Goal: Task Accomplishment & Management: Use online tool/utility

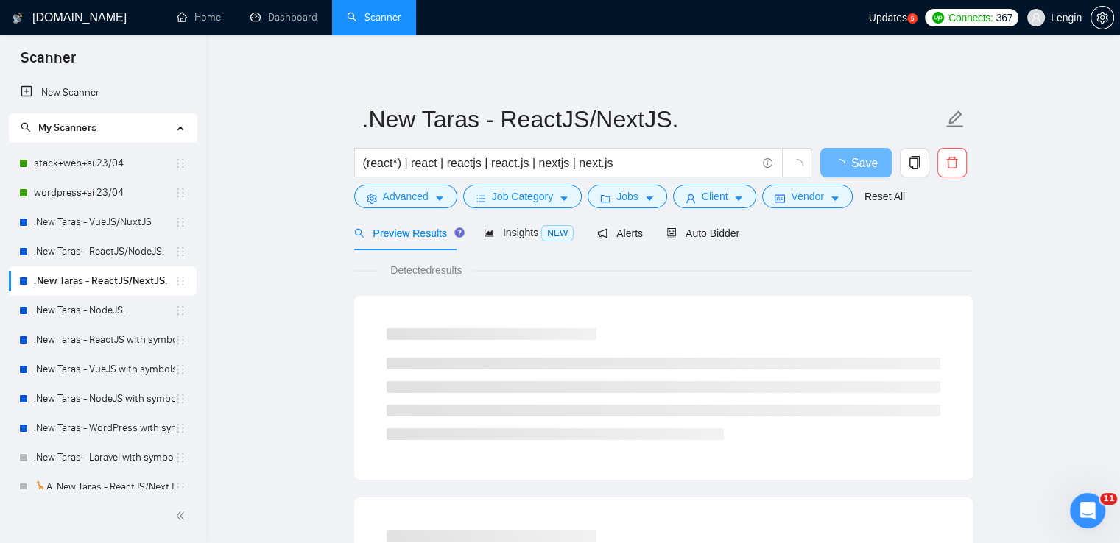
click at [86, 250] on link ".New Taras - ReactJS/NodeJS." at bounding box center [104, 251] width 141 height 29
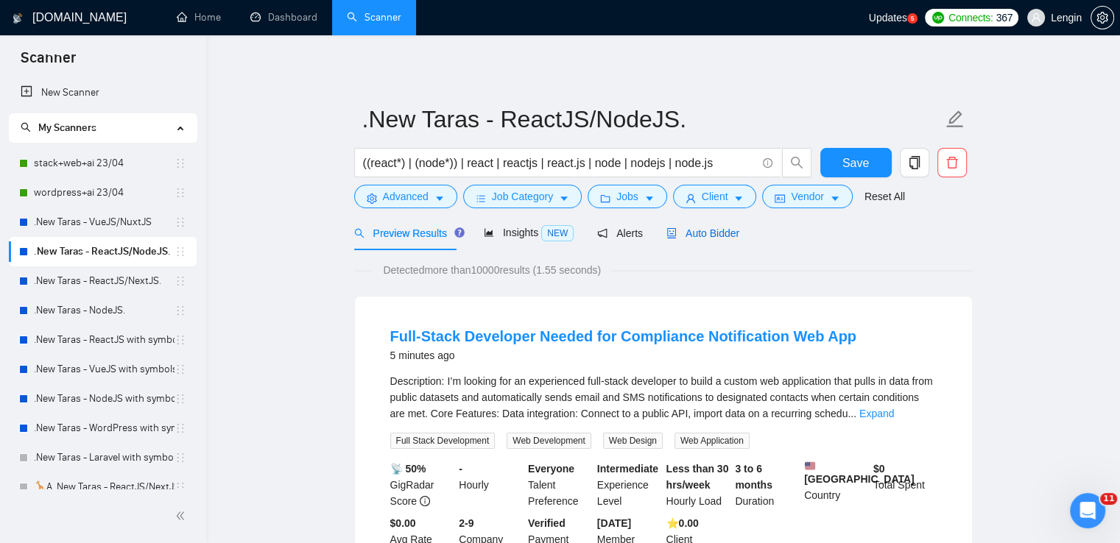
click at [705, 236] on span "Auto Bidder" at bounding box center [702, 234] width 73 height 12
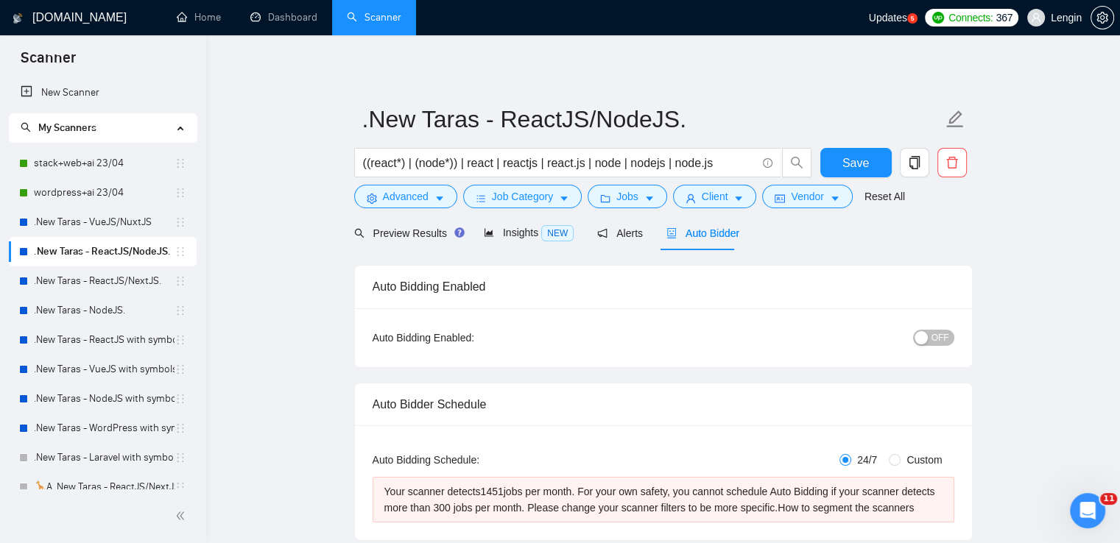
radio input "false"
radio input "true"
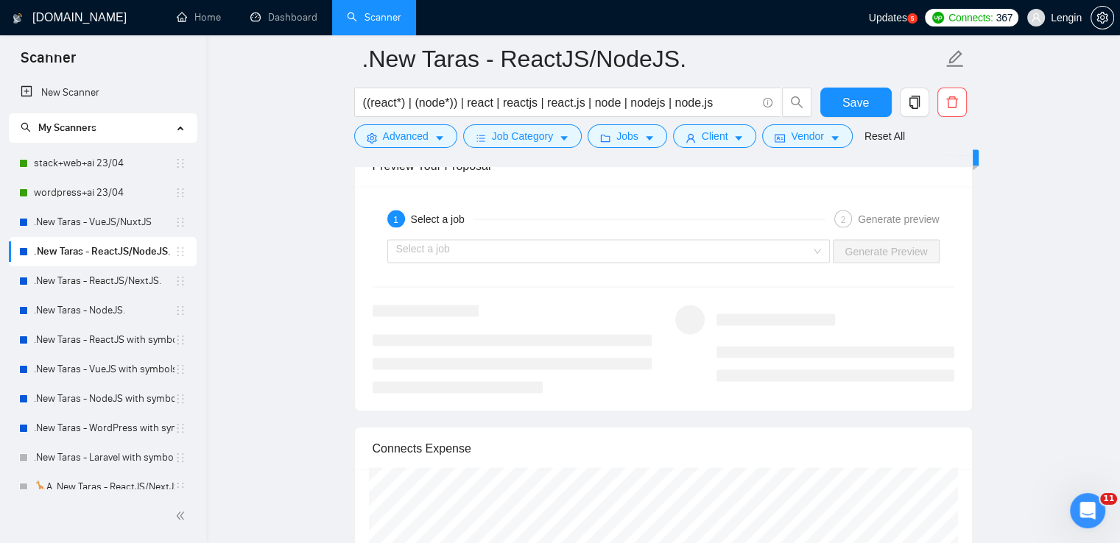
scroll to position [3084, 0]
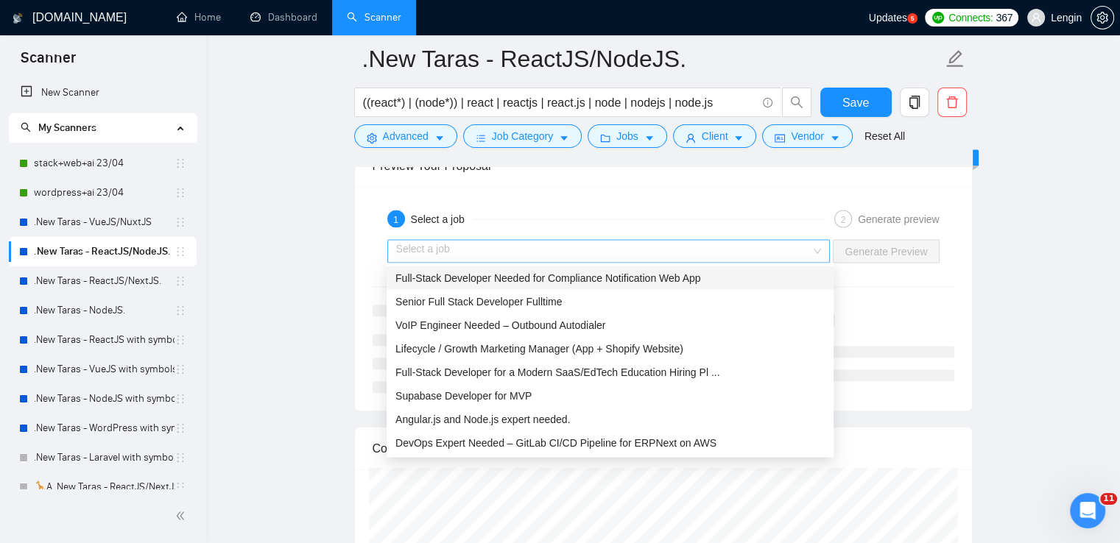
click at [819, 242] on div "Select a job" at bounding box center [608, 252] width 443 height 24
click at [702, 277] on div "Full-Stack Developer Needed for Compliance Notification Web App" at bounding box center [609, 278] width 429 height 16
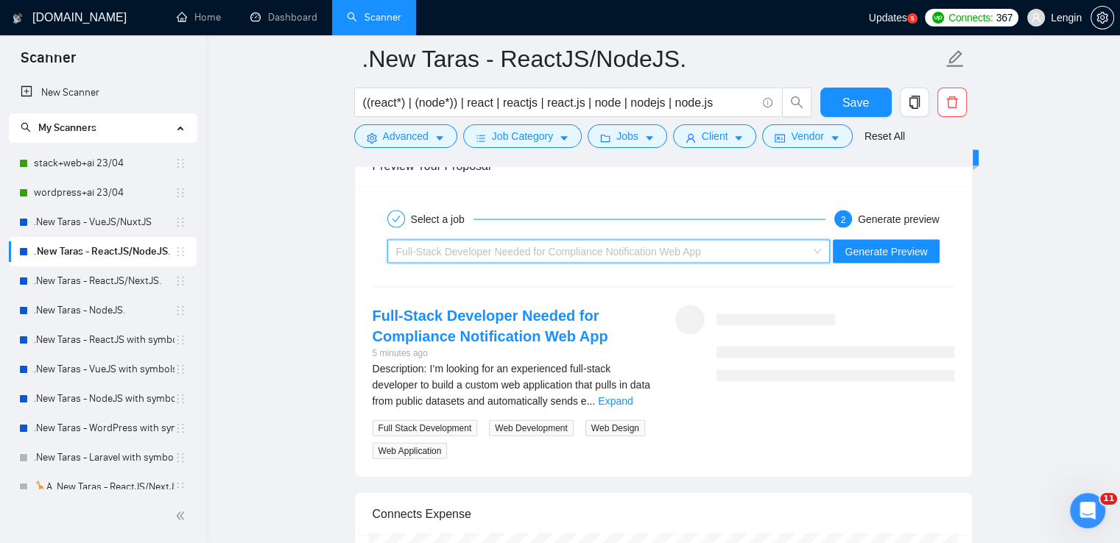
click at [795, 249] on div "Full-Stack Developer Needed for Compliance Notification Web App" at bounding box center [602, 252] width 412 height 22
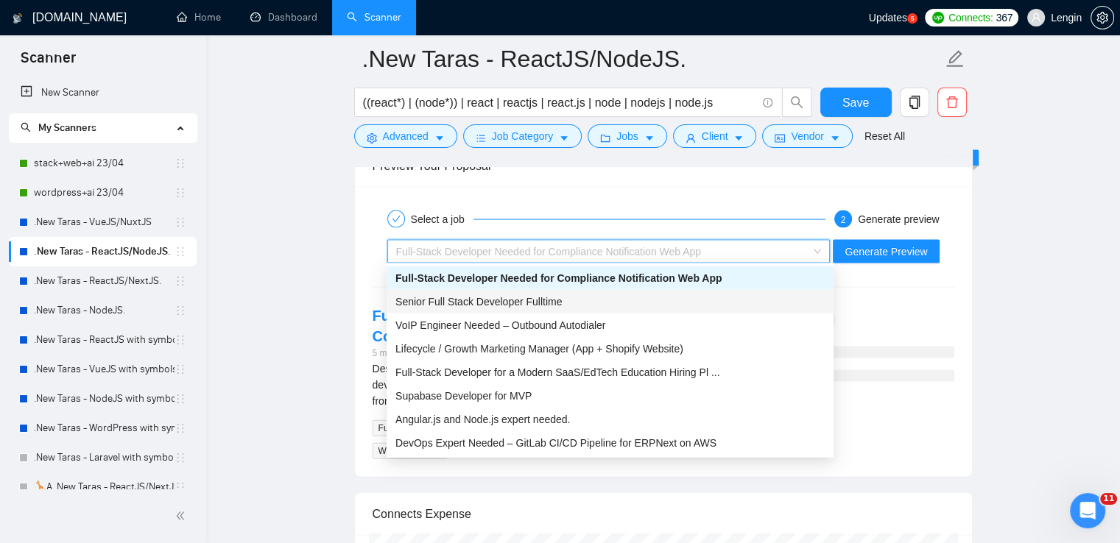
click at [638, 303] on div "Senior Full Stack Developer Fulltime" at bounding box center [609, 302] width 429 height 16
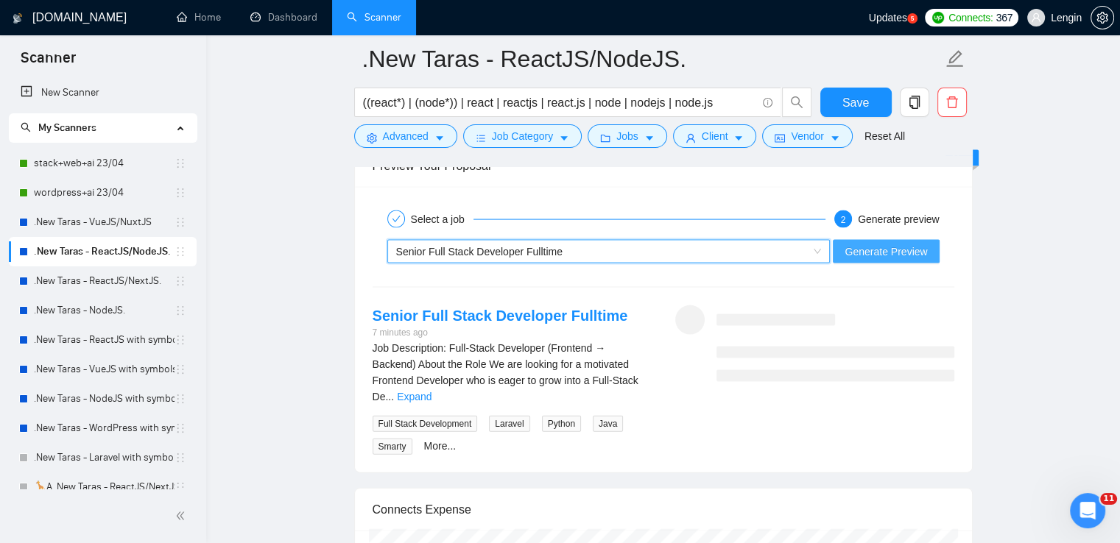
click at [851, 245] on span "Generate Preview" at bounding box center [886, 252] width 82 height 16
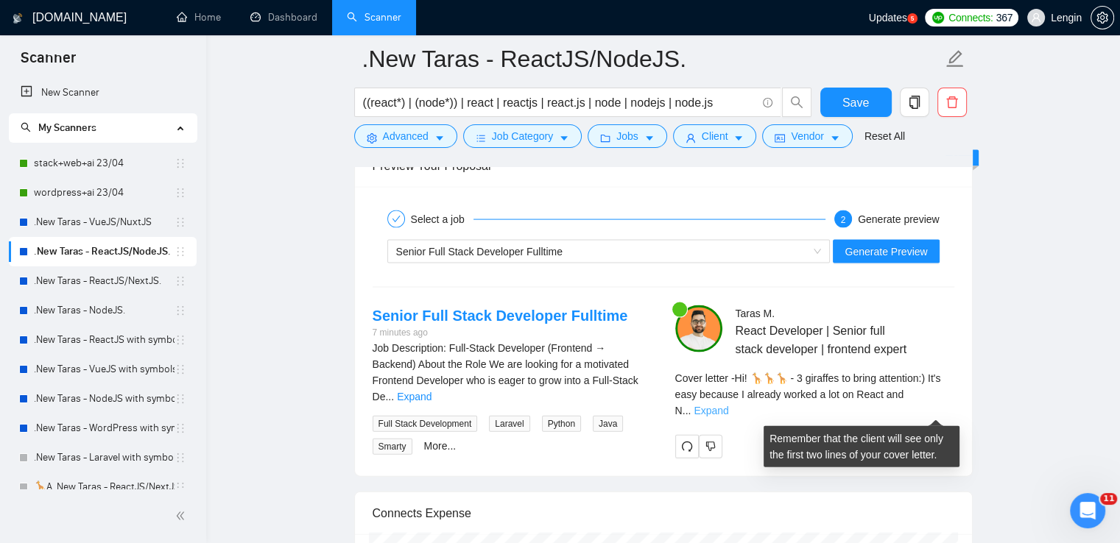
click at [728, 408] on link "Expand" at bounding box center [711, 411] width 35 height 12
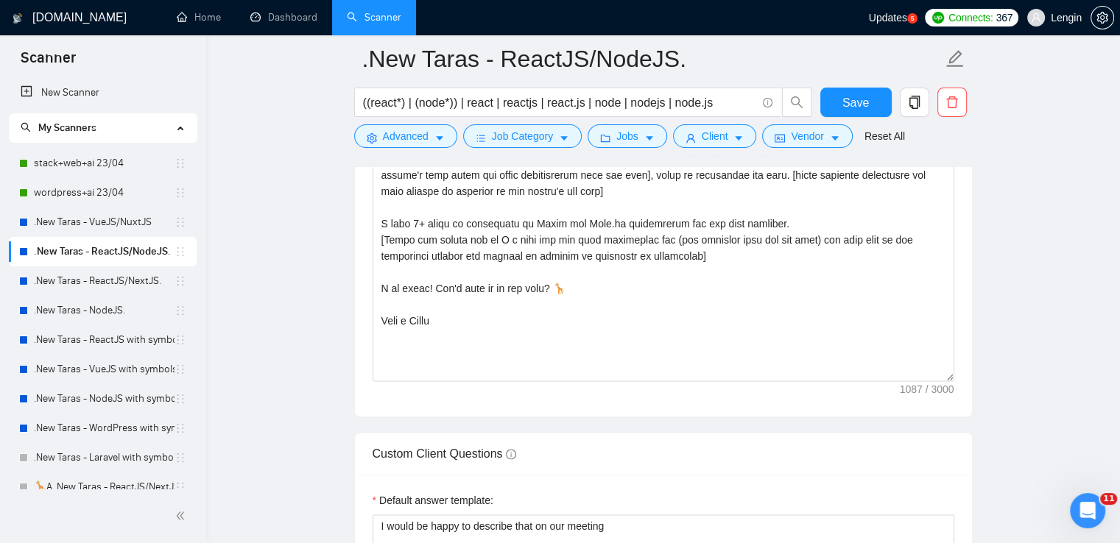
scroll to position [2017, 0]
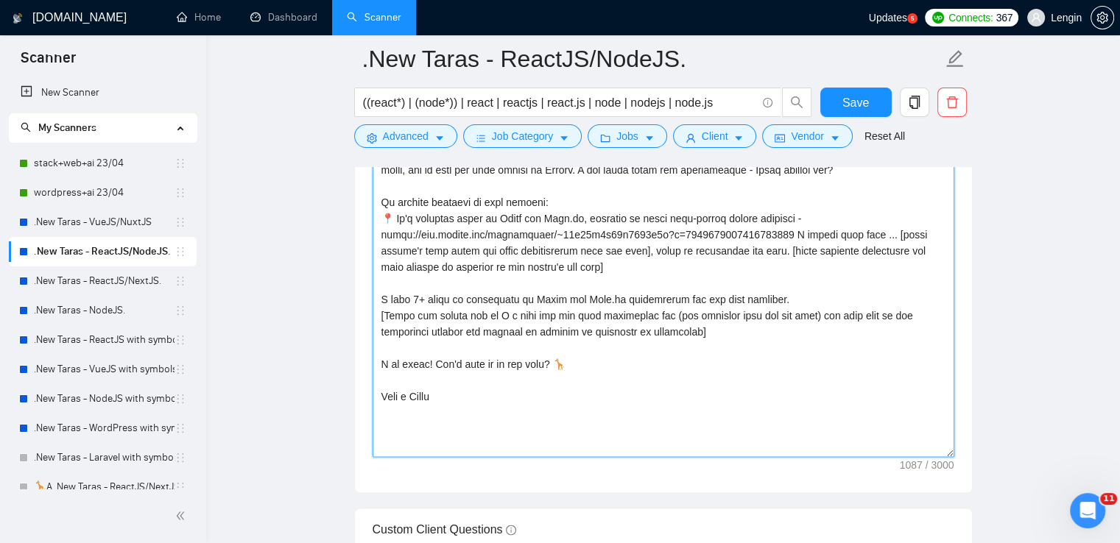
click at [743, 247] on textarea "Cover letter template:" at bounding box center [664, 291] width 582 height 331
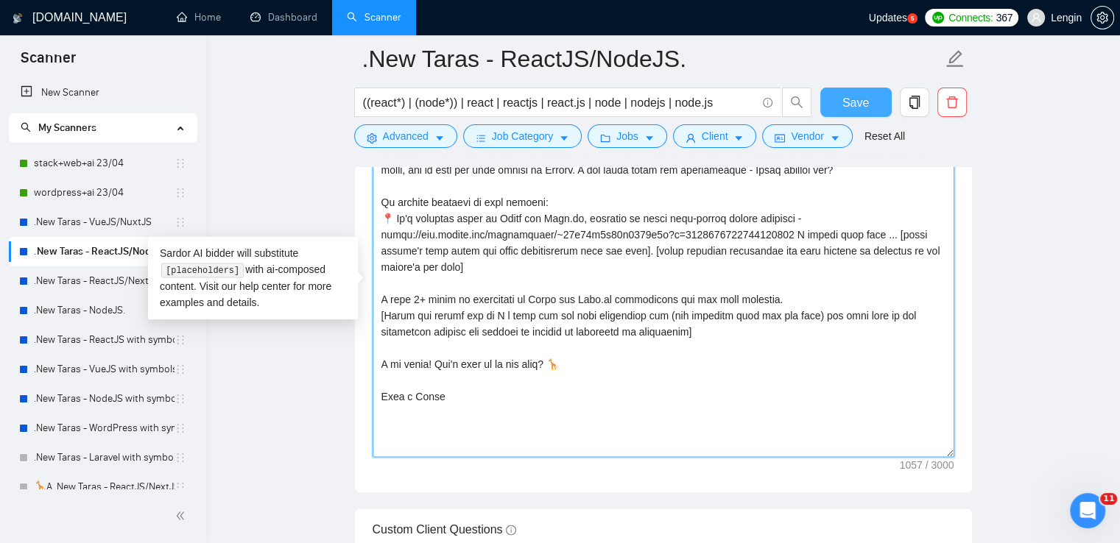
type textarea "Lo! 🦒🦒🦒 - 4 ipsumdol si ametc adipiscin:) El's doei tempori U laboree dolore m …"
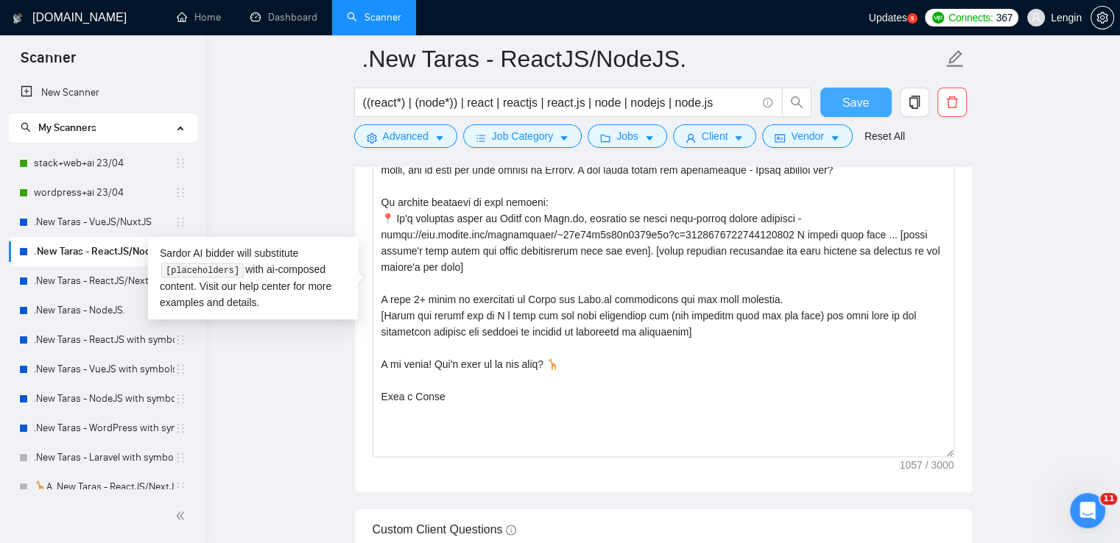
click at [857, 115] on button "Save" at bounding box center [855, 102] width 71 height 29
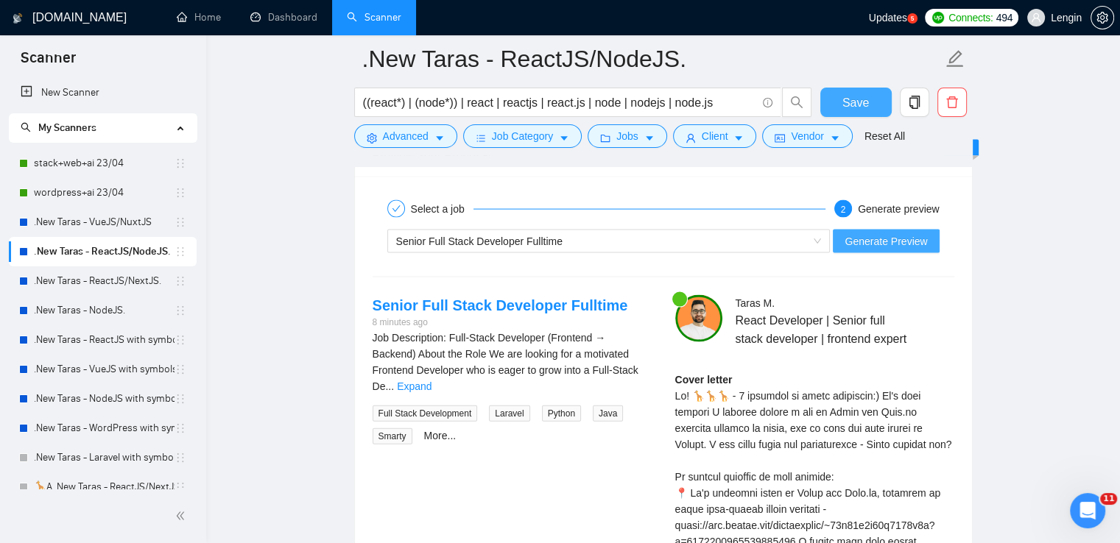
scroll to position [2957, 0]
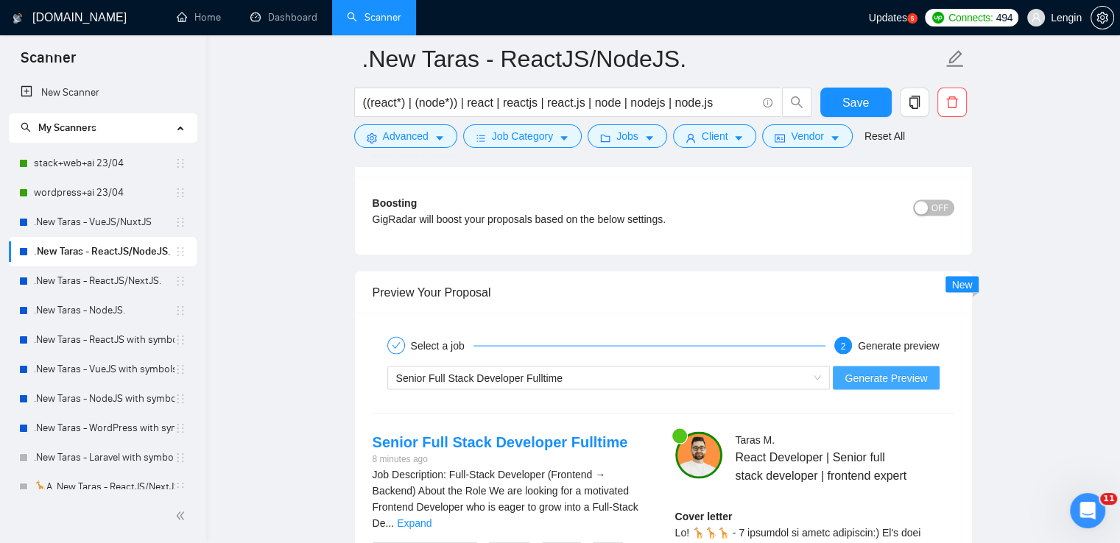
click at [903, 380] on span "Generate Preview" at bounding box center [886, 378] width 82 height 16
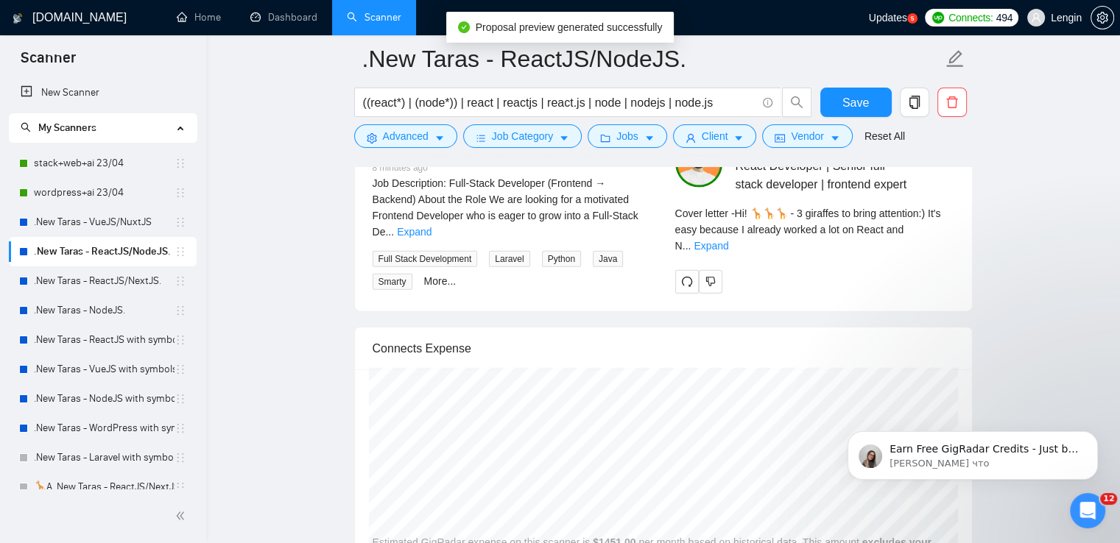
scroll to position [3250, 0]
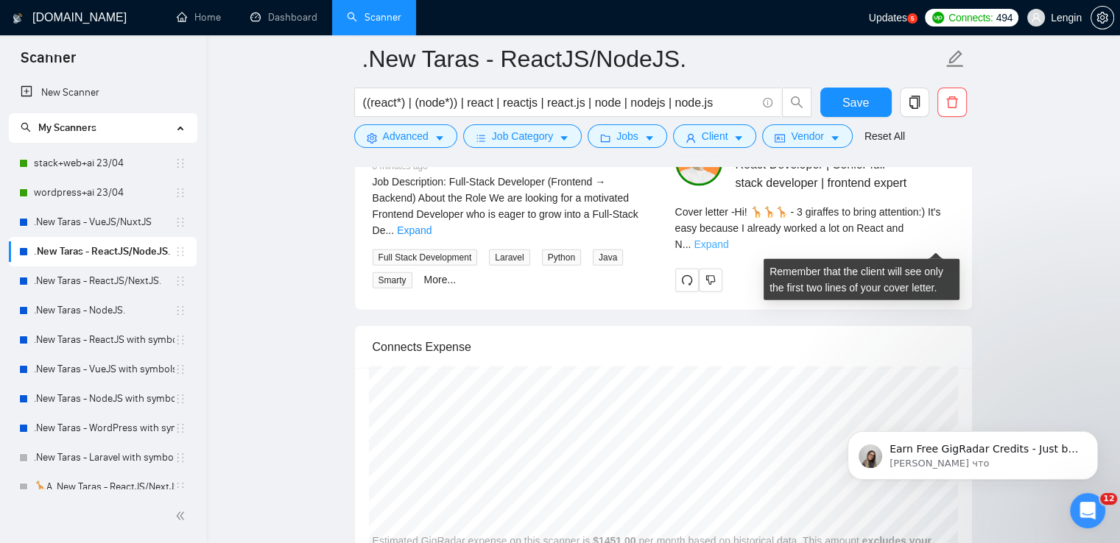
click at [728, 241] on link "Expand" at bounding box center [711, 245] width 35 height 12
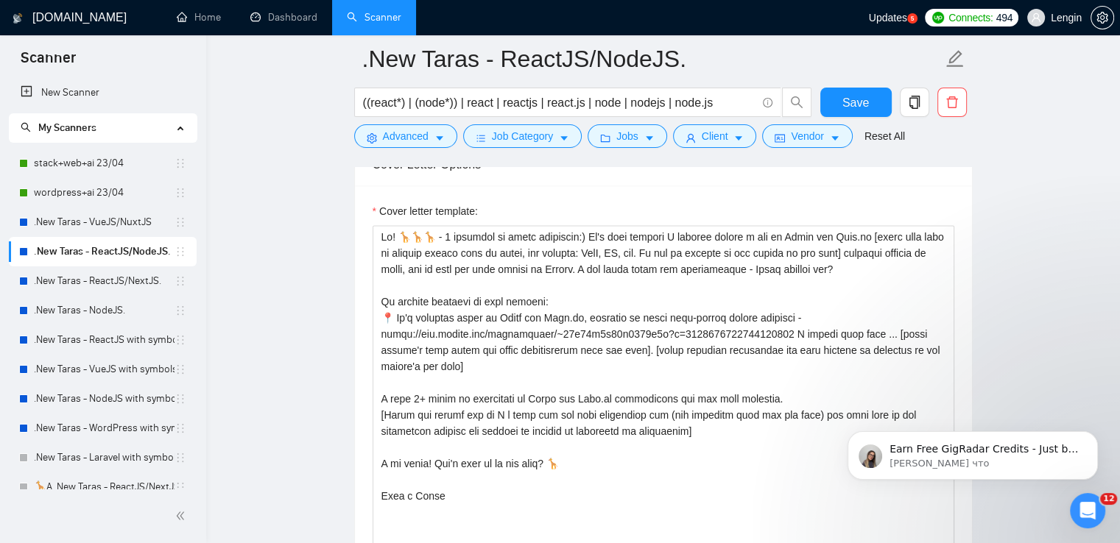
scroll to position [1917, 0]
click at [601, 347] on textarea "Cover letter template:" at bounding box center [664, 390] width 582 height 331
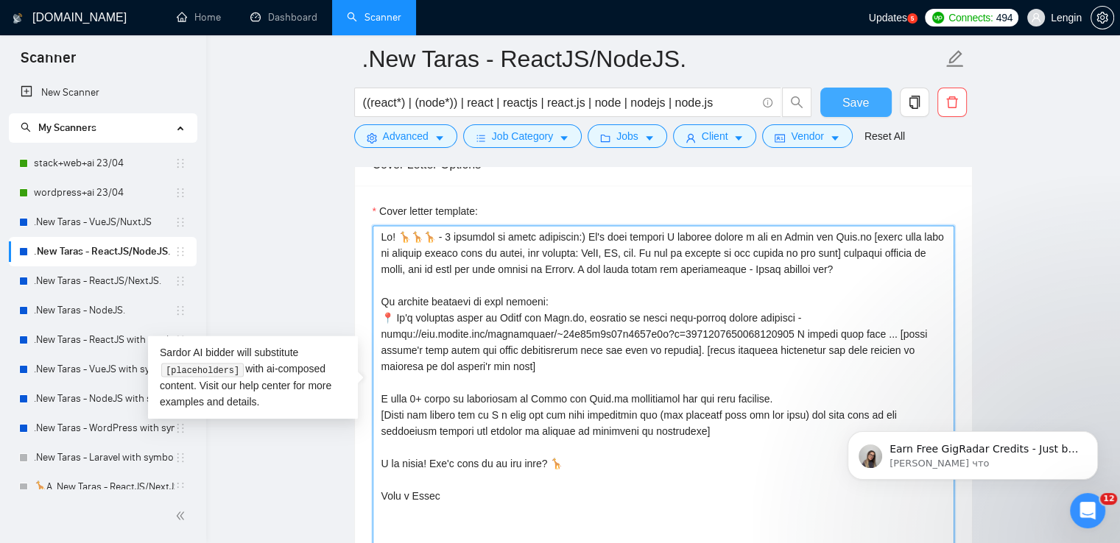
type textarea "Lo! 🦒🦒🦒 - 8 ipsumdol si ametc adipiscin:) El's doei tempori U laboree dolore m …"
click at [857, 105] on span "Save" at bounding box center [855, 103] width 27 height 18
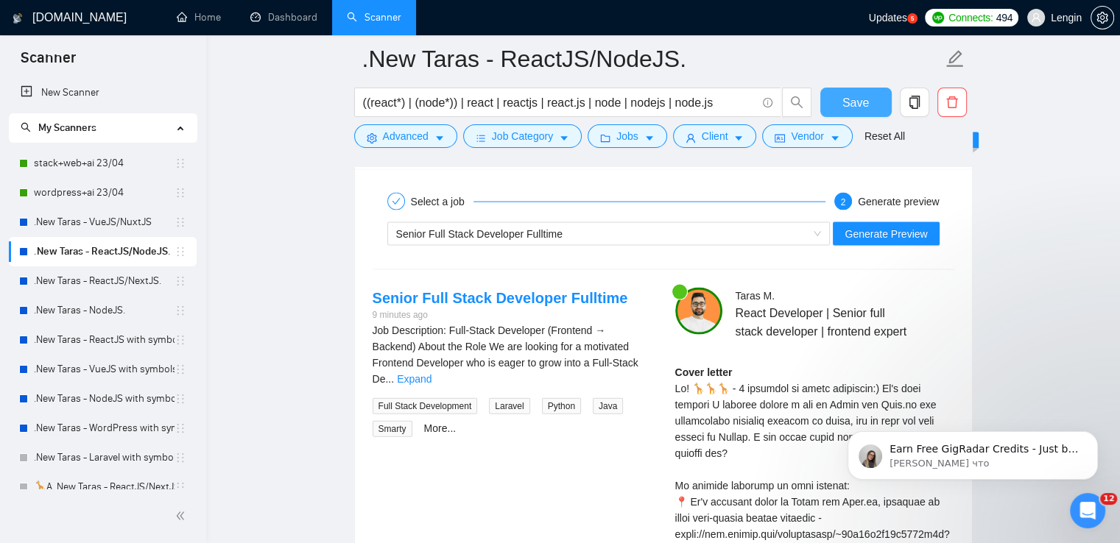
scroll to position [3035, 0]
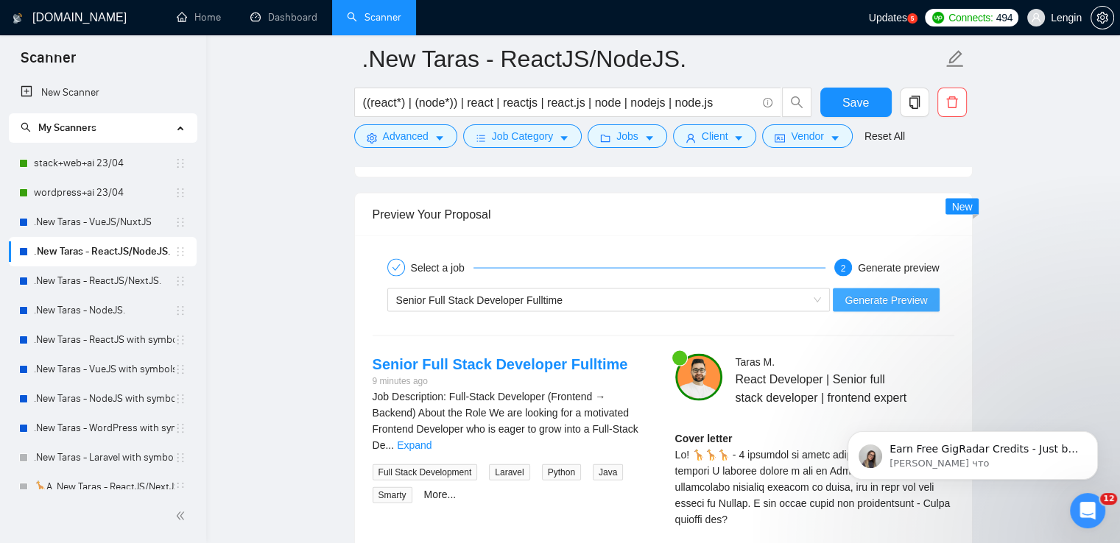
click at [912, 295] on span "Generate Preview" at bounding box center [886, 300] width 82 height 16
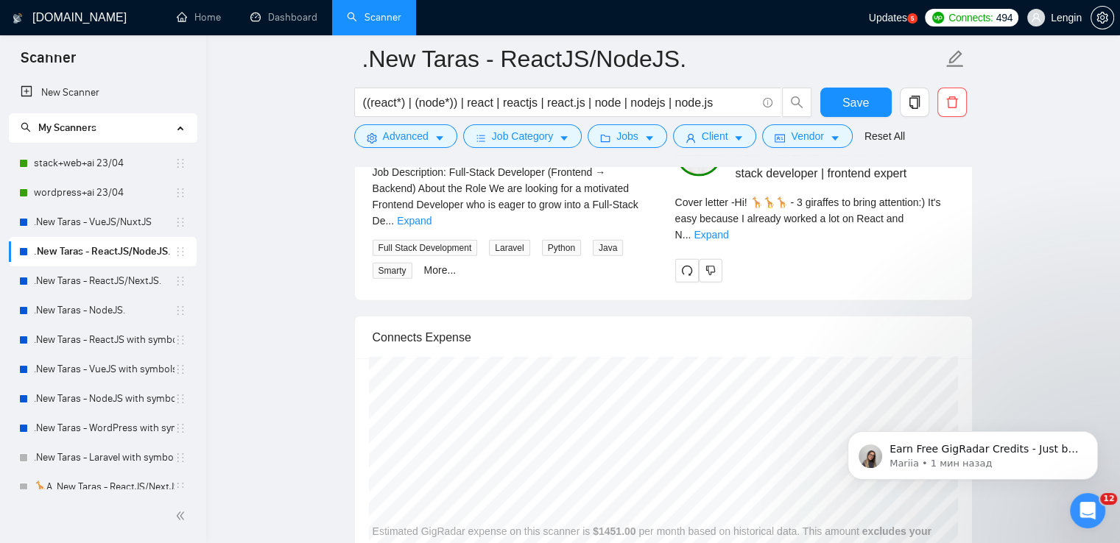
scroll to position [3260, 0]
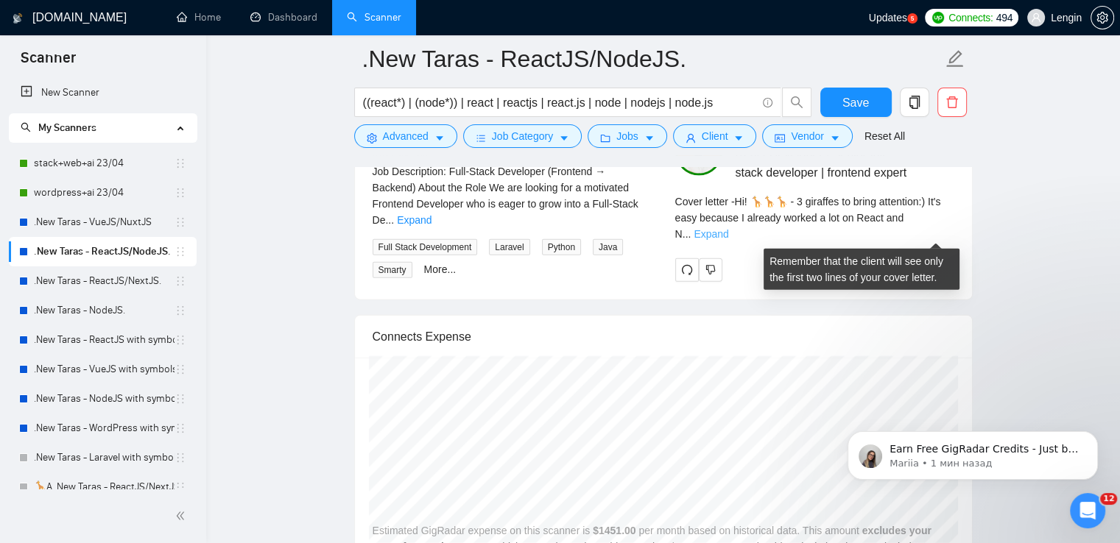
click at [728, 235] on link "Expand" at bounding box center [711, 234] width 35 height 12
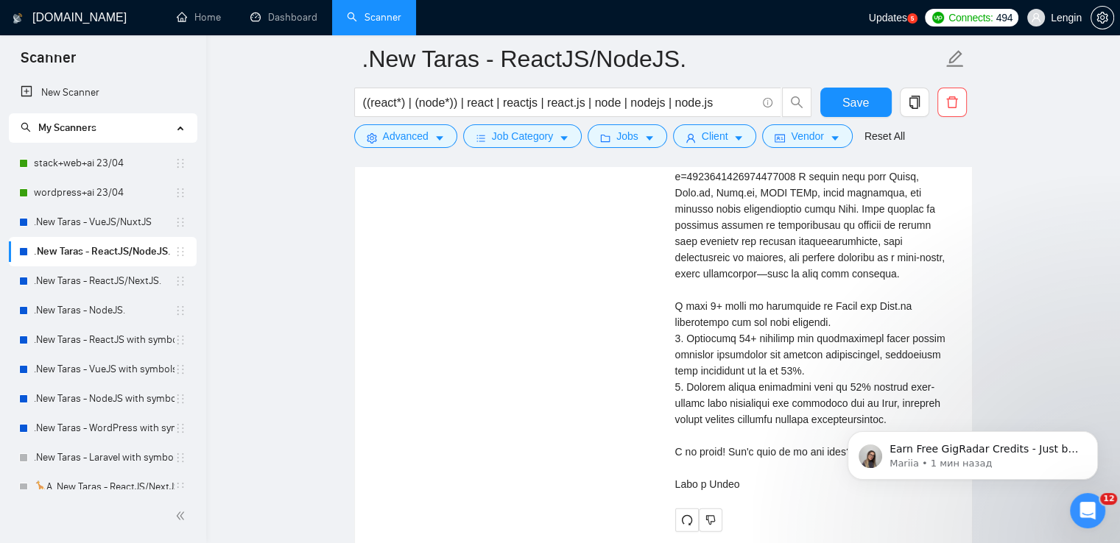
scroll to position [3464, 0]
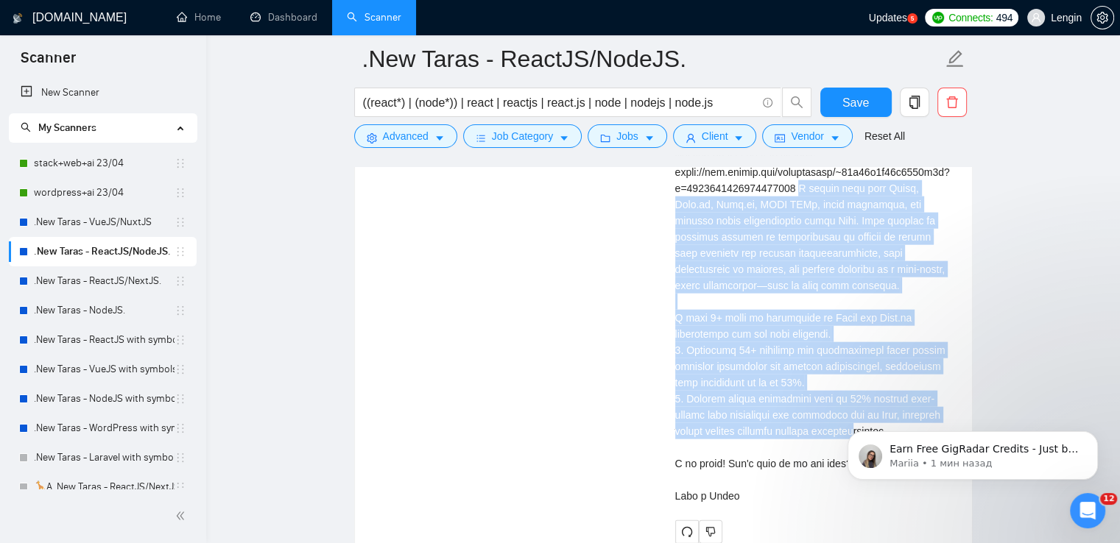
drag, startPoint x: 800, startPoint y: 205, endPoint x: 828, endPoint y: 445, distance: 241.6
click at [828, 445] on div "Cover letter" at bounding box center [814, 253] width 279 height 502
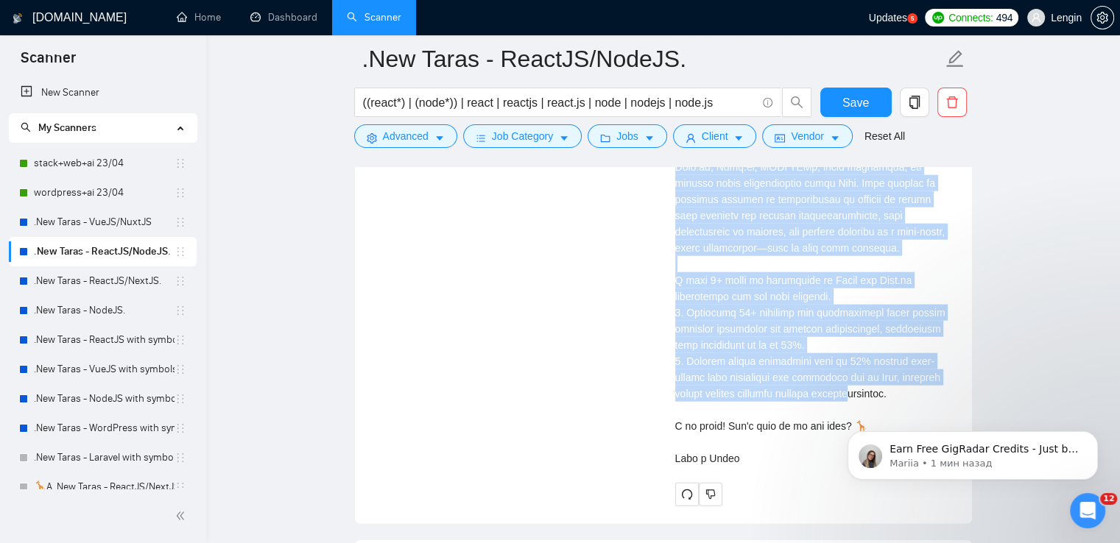
scroll to position [3502, 0]
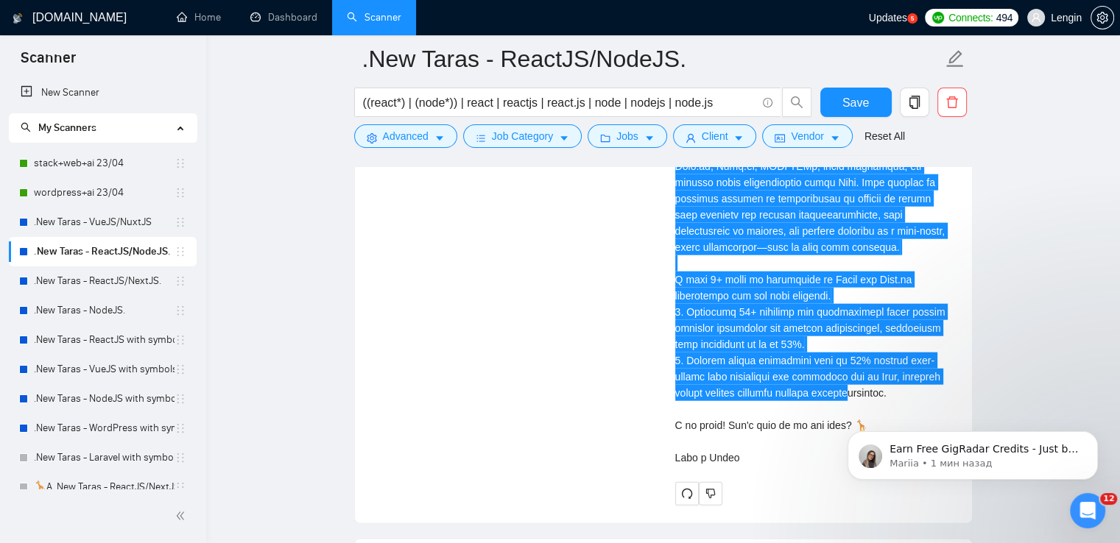
drag, startPoint x: 865, startPoint y: 407, endPoint x: 829, endPoint y: 200, distance: 210.8
click html "Earn Free GigRadar Credits - Just by Sharing Your Story! 💬 Want more credits fo…"
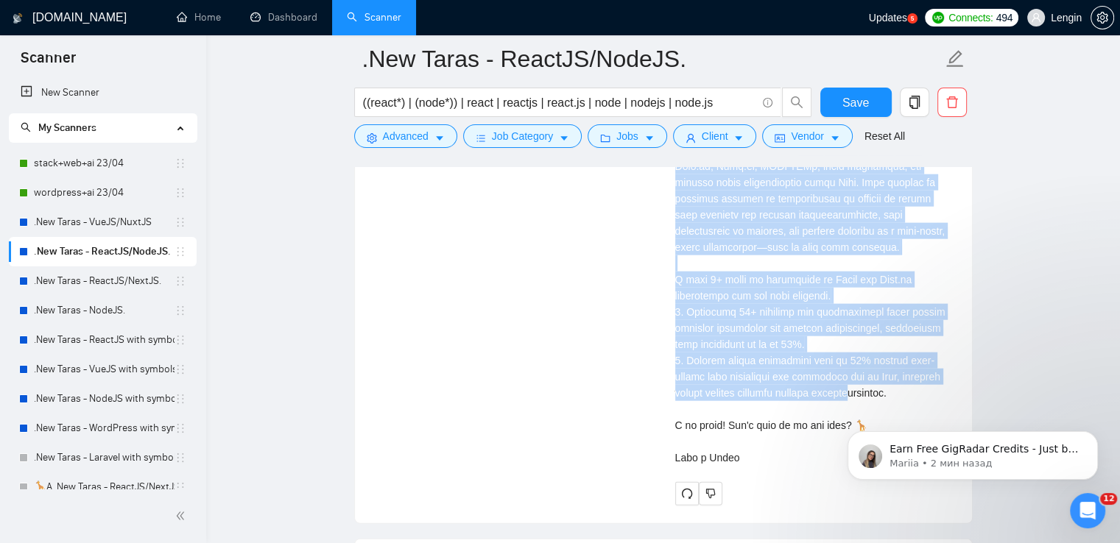
click at [834, 283] on div "Cover letter" at bounding box center [814, 215] width 279 height 502
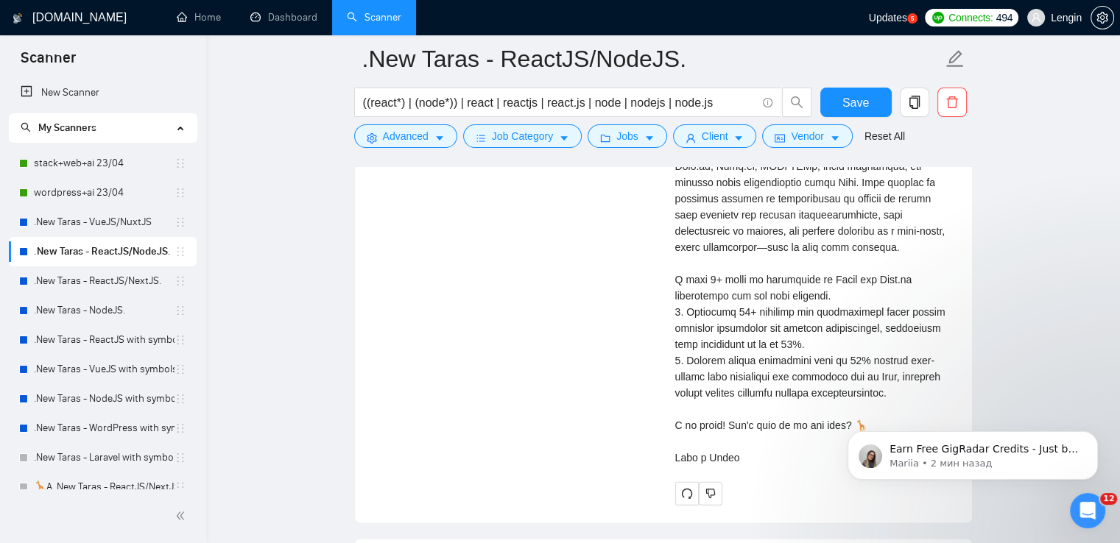
drag, startPoint x: 866, startPoint y: 406, endPoint x: 794, endPoint y: 184, distance: 232.9
click html "Earn Free GigRadar Credits - Just by Sharing Your Story! 💬 Want more credits fo…"
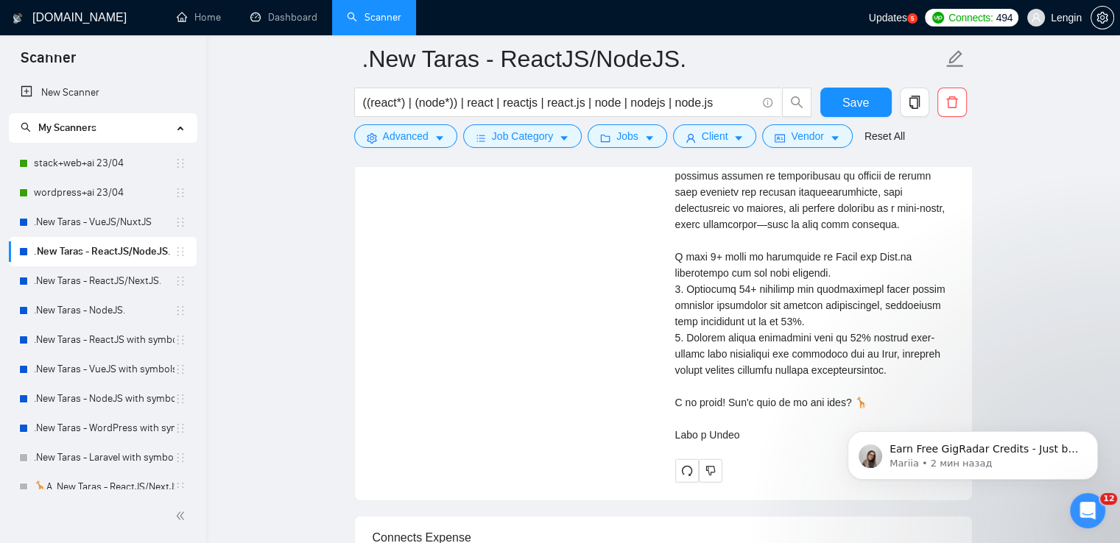
scroll to position [3525, 0]
click at [1098, 435] on button "Dismiss notification" at bounding box center [1093, 435] width 19 height 19
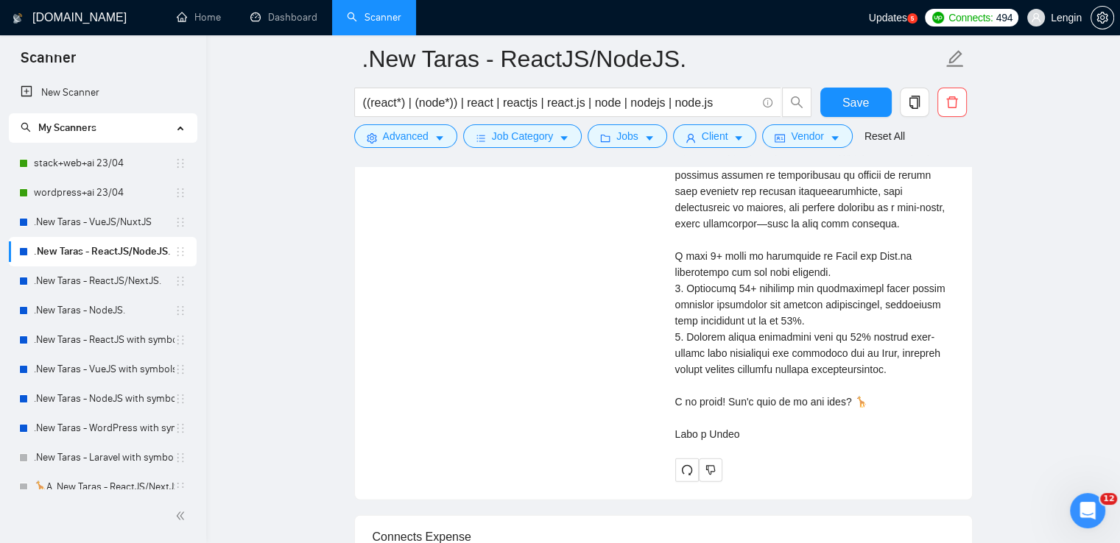
scroll to position [3487, 0]
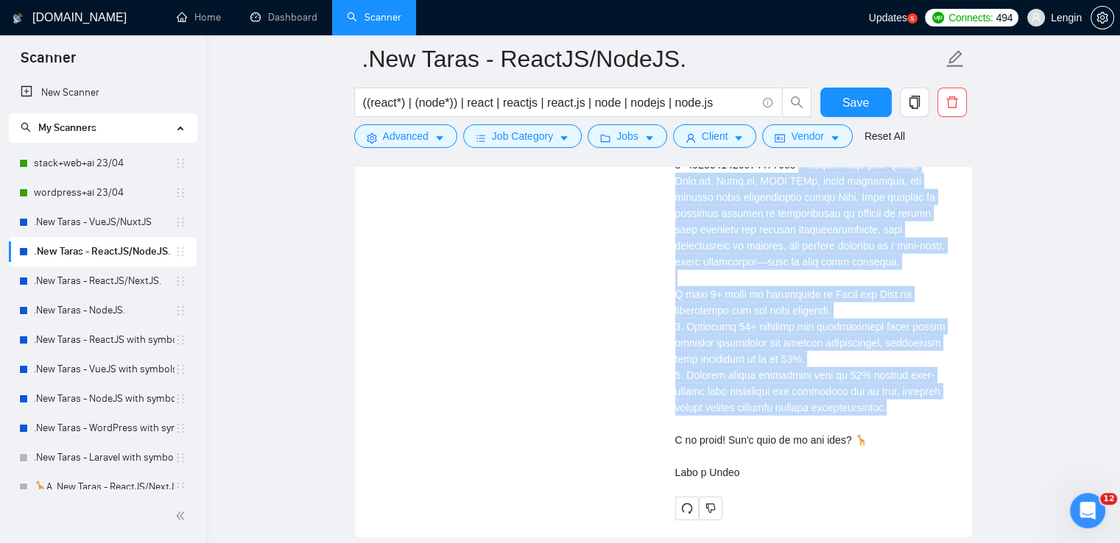
drag, startPoint x: 800, startPoint y: 183, endPoint x: 886, endPoint y: 420, distance: 251.3
click at [886, 420] on div "Cover letter" at bounding box center [814, 230] width 279 height 502
copy div "rked here with React, Next.js, Node.js, REST APIs, agile workflows, and managed…"
